Goal: Task Accomplishment & Management: Manage account settings

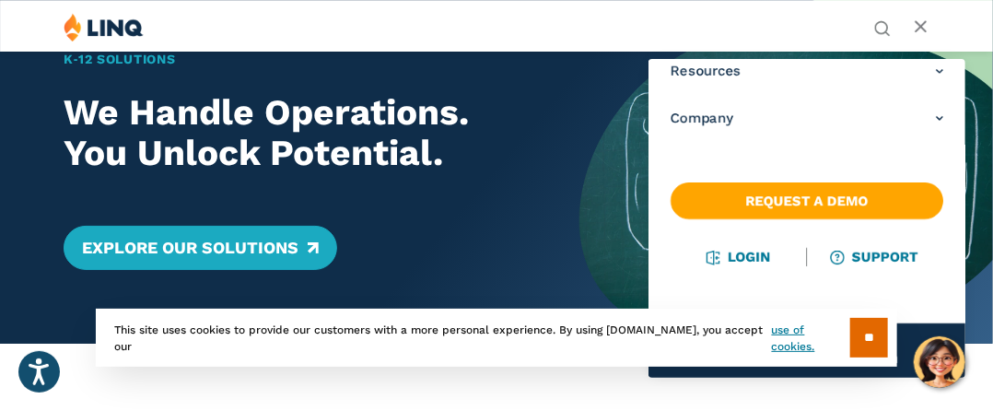
scroll to position [92, 0]
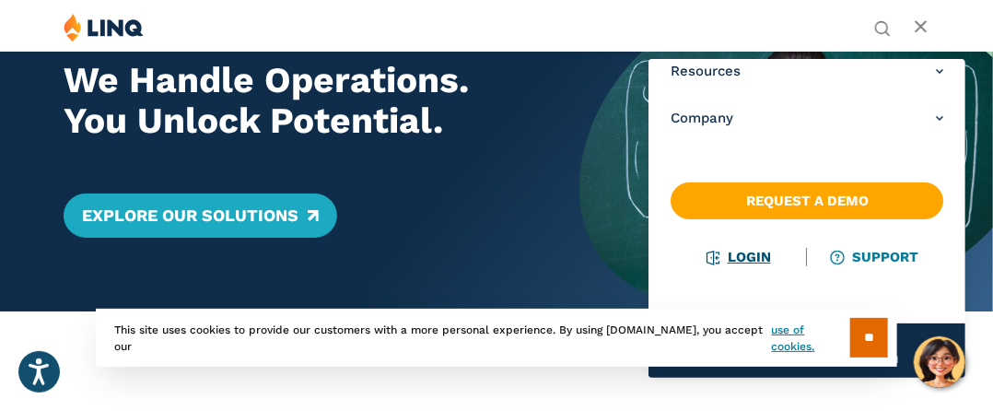
click at [755, 263] on link "Login" at bounding box center [738, 257] width 64 height 17
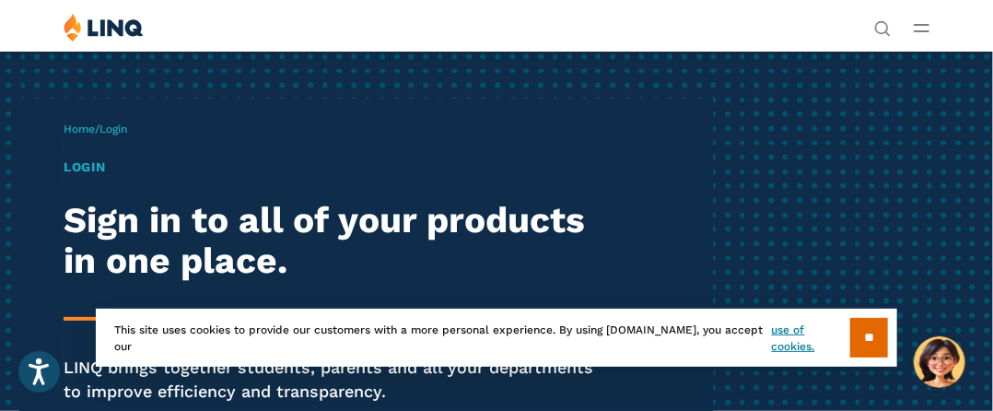
click at [922, 29] on icon "Open Main Menu" at bounding box center [921, 28] width 16 height 8
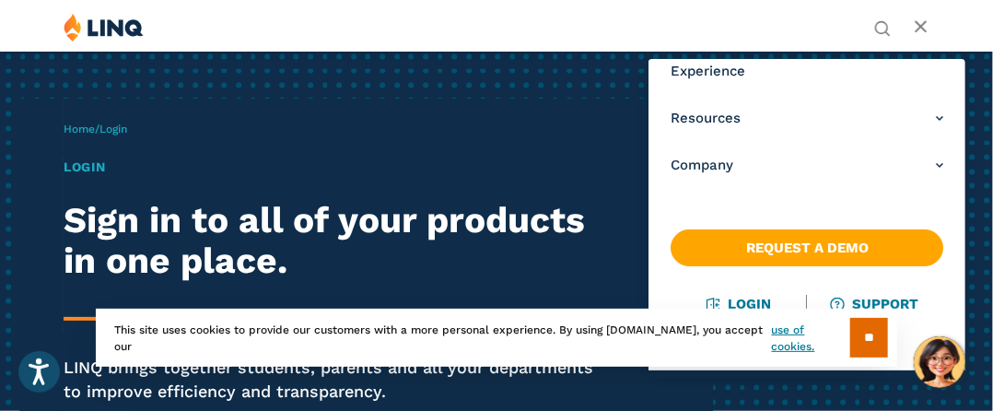
scroll to position [112, 0]
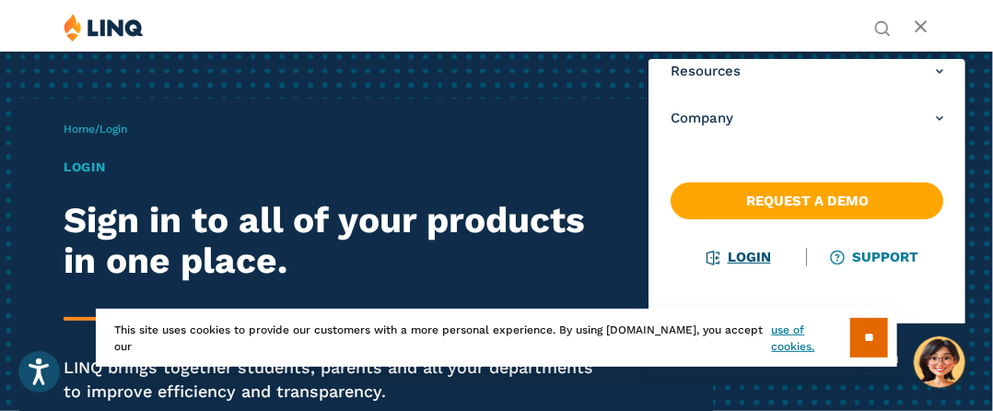
click at [745, 257] on link "Login" at bounding box center [738, 257] width 64 height 17
